Goal: Navigation & Orientation: Understand site structure

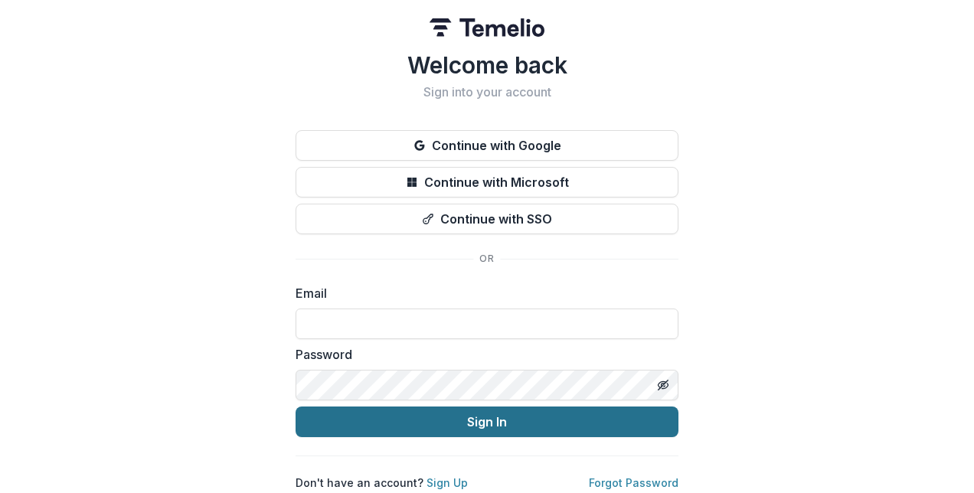
type input "**********"
click at [469, 424] on button "Sign In" at bounding box center [487, 422] width 383 height 31
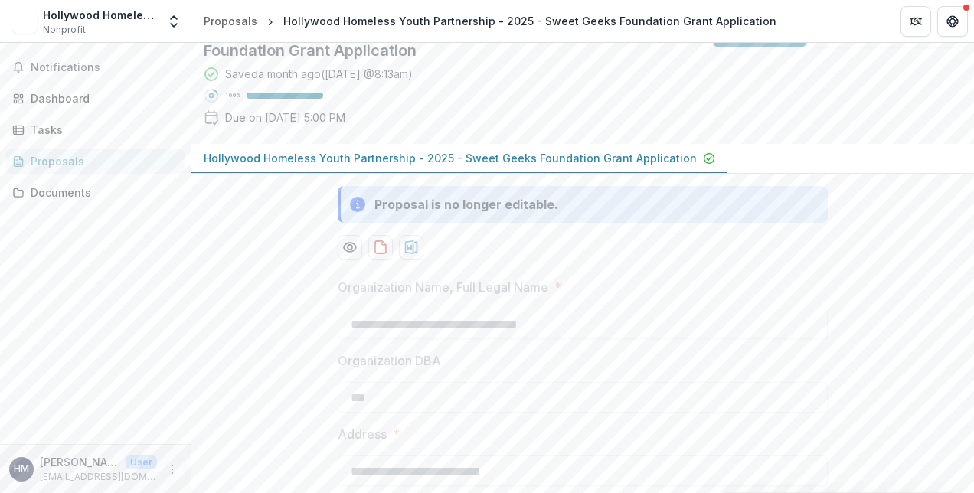
scroll to position [70, 0]
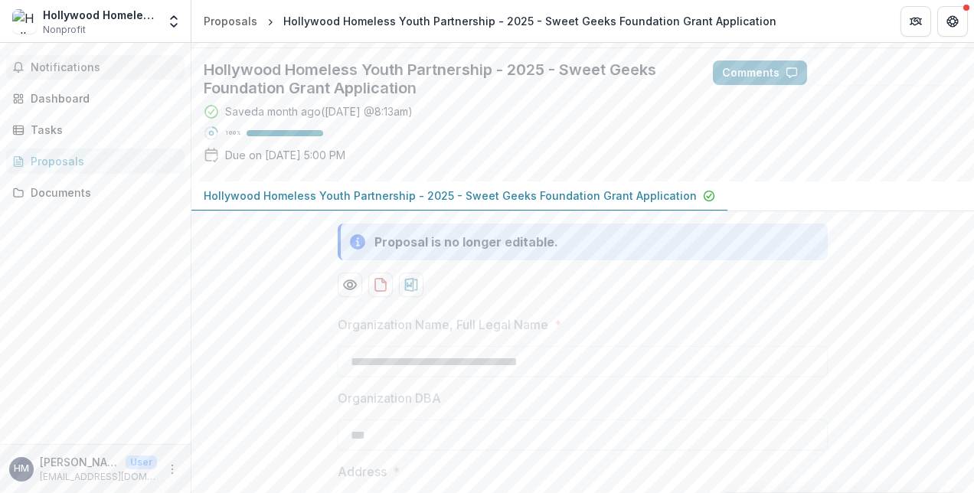
click at [109, 74] on button "Notifications" at bounding box center [95, 67] width 178 height 25
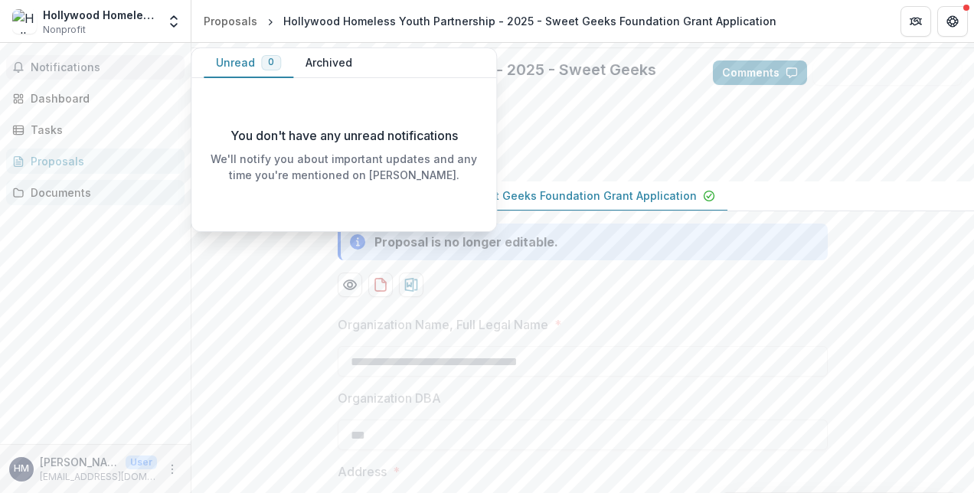
click at [70, 188] on div "Documents" at bounding box center [102, 193] width 142 height 16
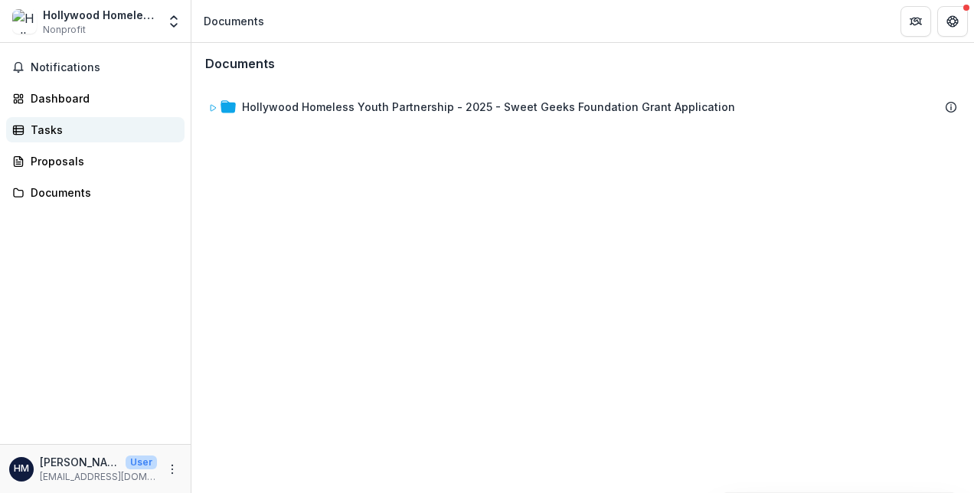
click at [60, 129] on div "Tasks" at bounding box center [102, 130] width 142 height 16
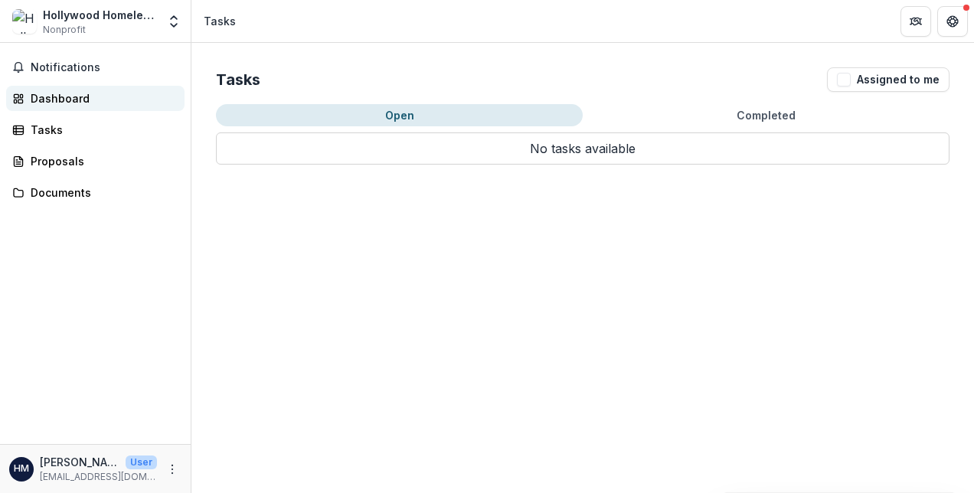
click at [57, 101] on div "Dashboard" at bounding box center [102, 98] width 142 height 16
